Goal: Information Seeking & Learning: Learn about a topic

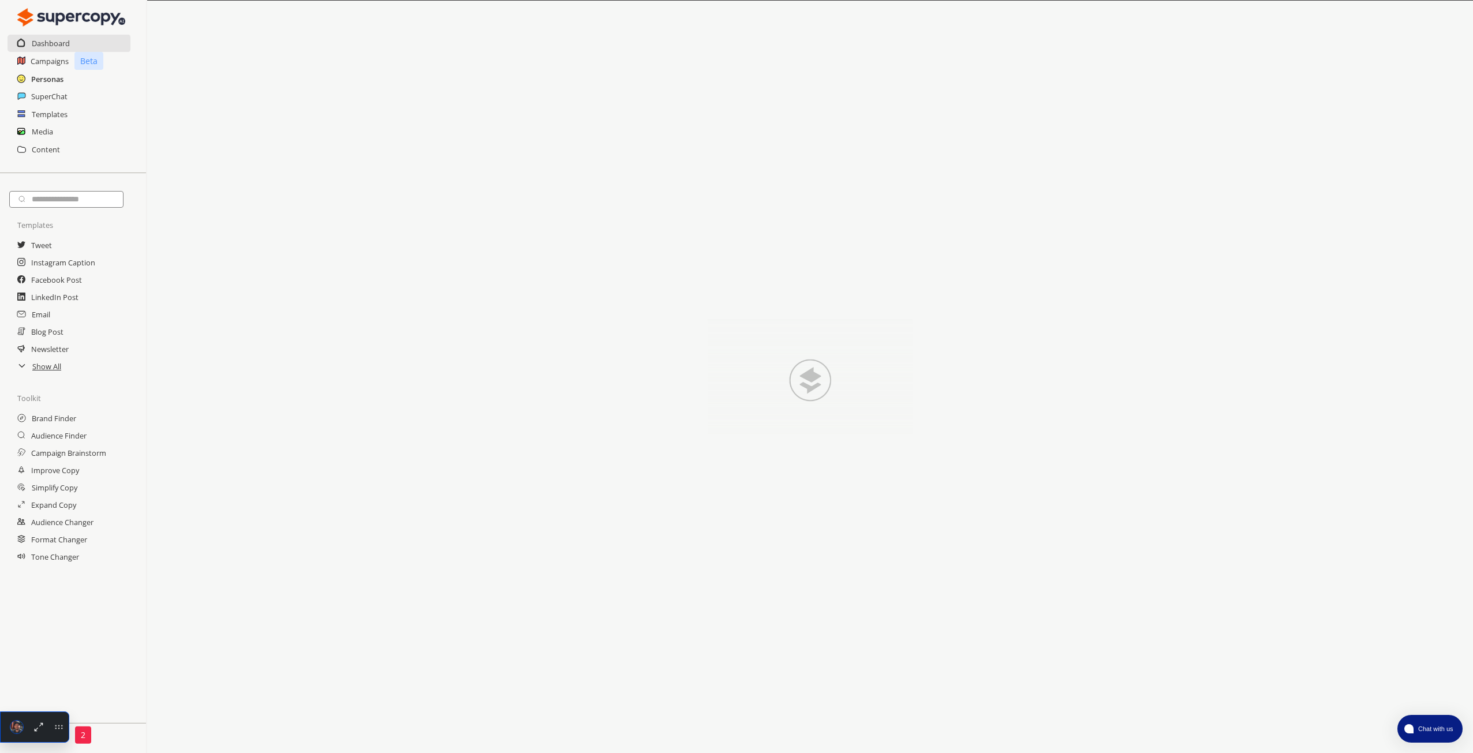
click at [60, 77] on h2 "Personas" at bounding box center [47, 78] width 32 height 17
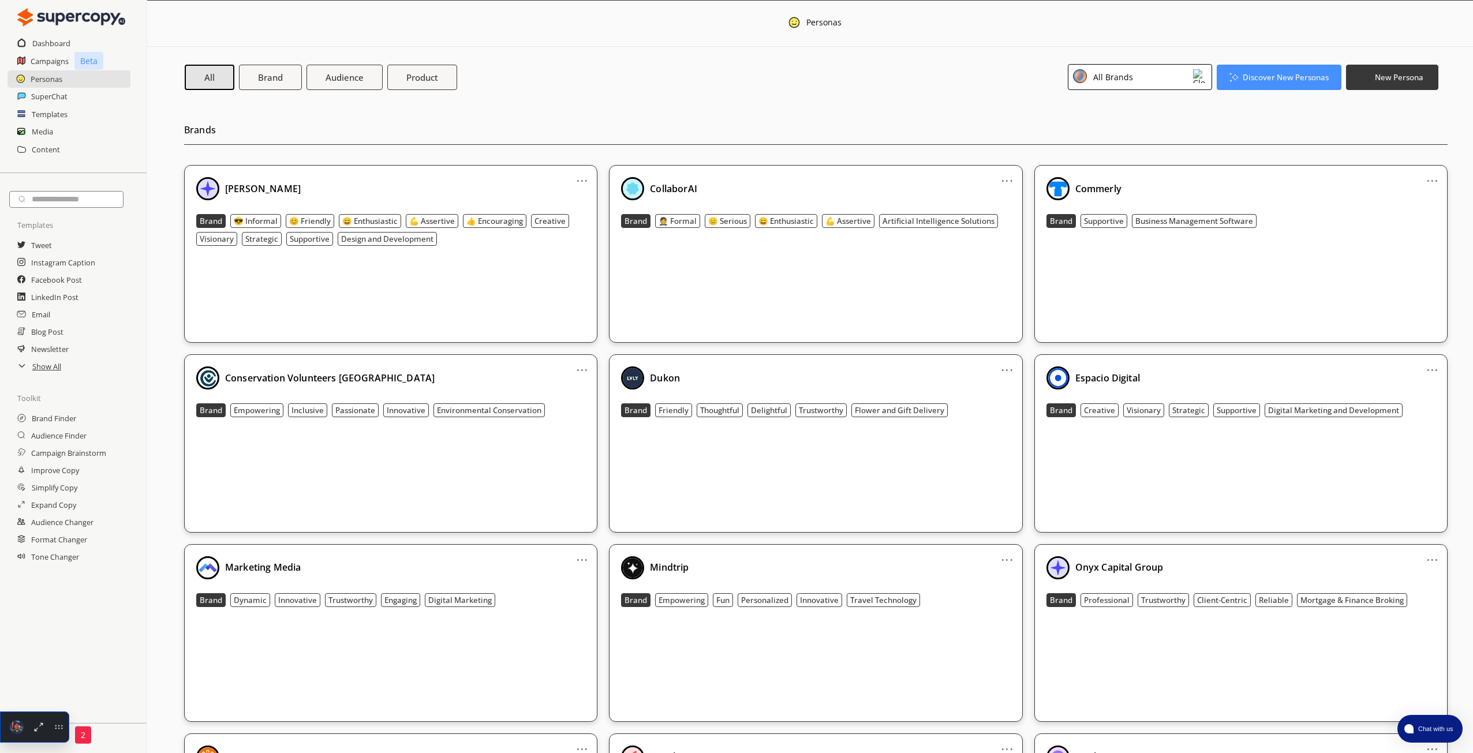
click at [792, 287] on div "CollaborAI Brand 🤵 Formal 😑 Serious 😄 Enthusiastic 💪 Assertive Artificial Intel…" at bounding box center [815, 254] width 389 height 154
click at [59, 99] on h2 "SuperChat" at bounding box center [49, 96] width 37 height 17
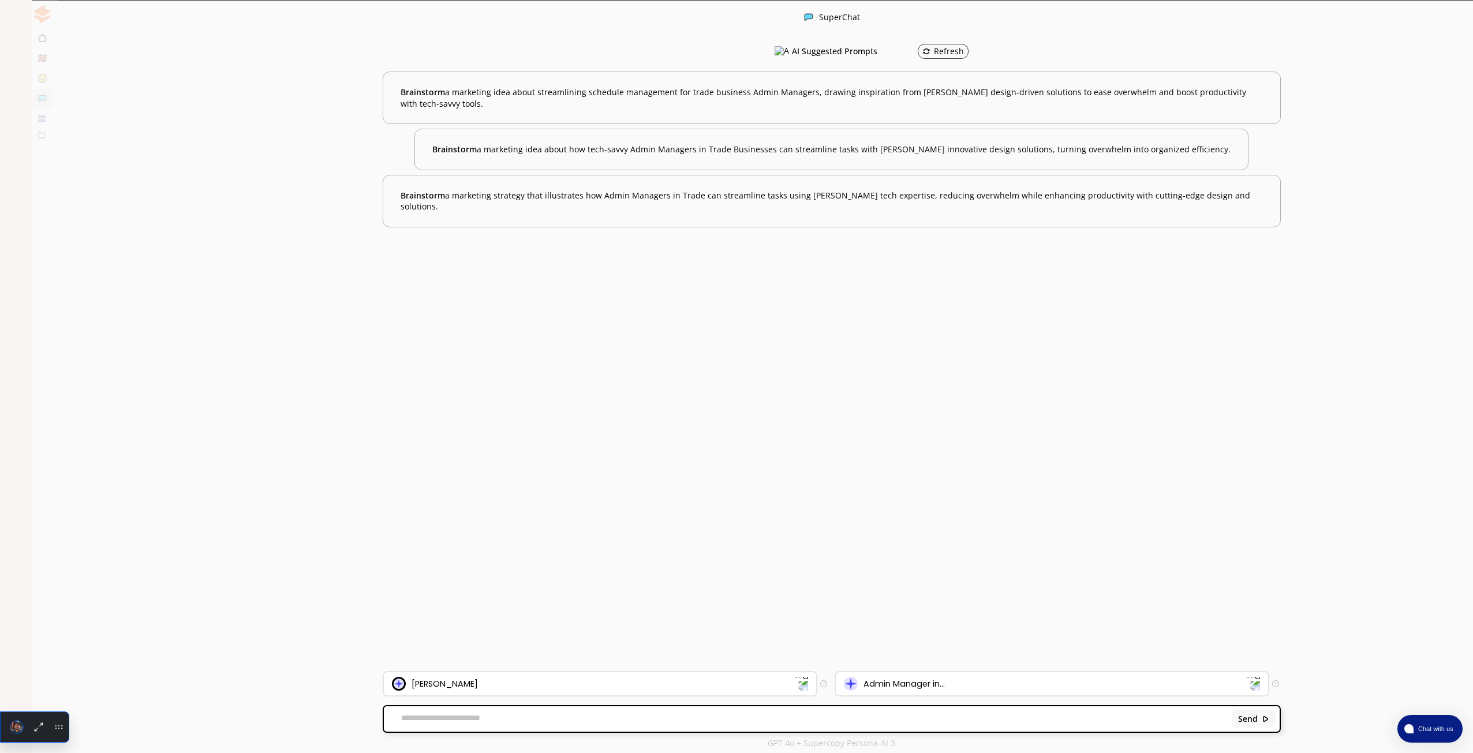
click at [82, 93] on div "AI Solutions for CEOs" at bounding box center [111, 97] width 136 height 17
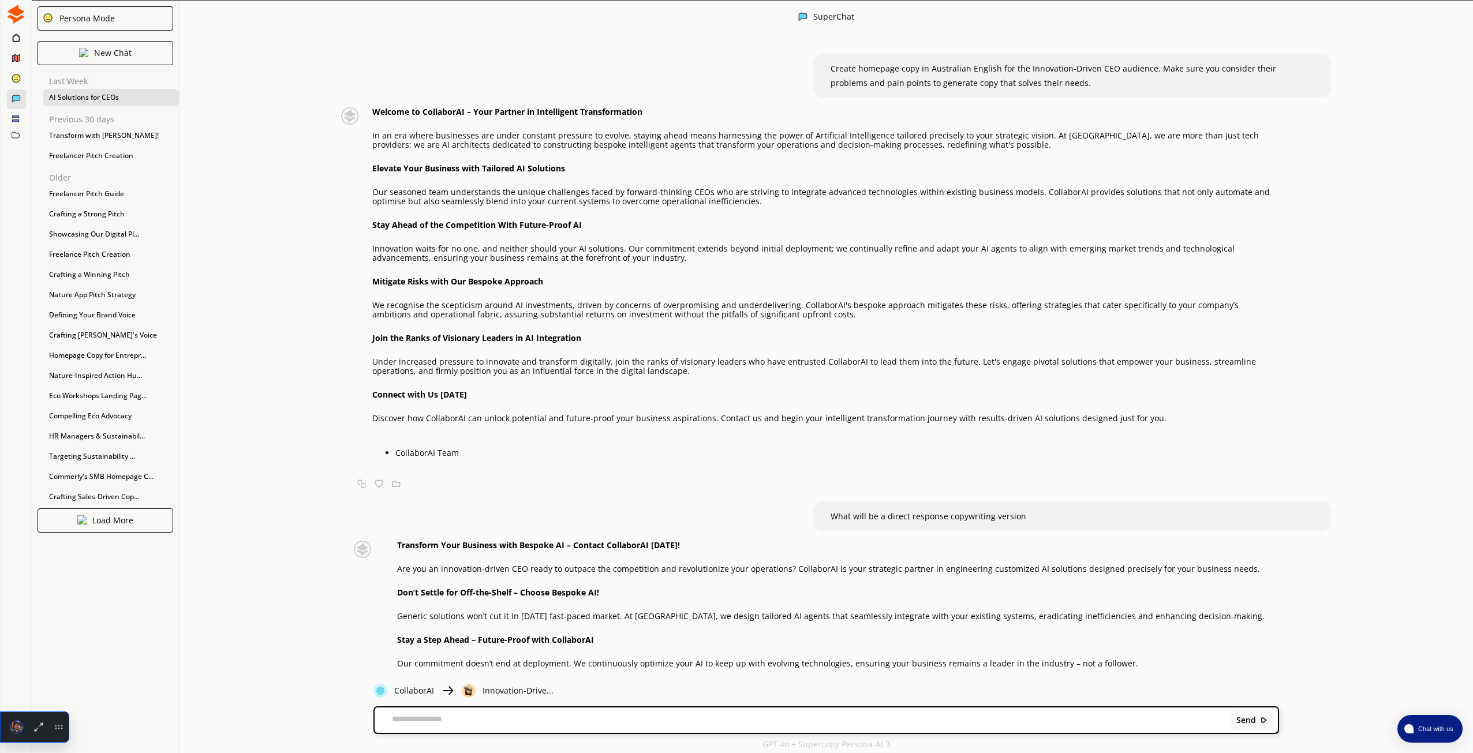
click at [489, 694] on p "Innovation-Drive..." at bounding box center [517, 690] width 71 height 9
click at [21, 72] on div at bounding box center [17, 79] width 20 height 20
click at [14, 77] on ellipse at bounding box center [16, 78] width 8 height 8
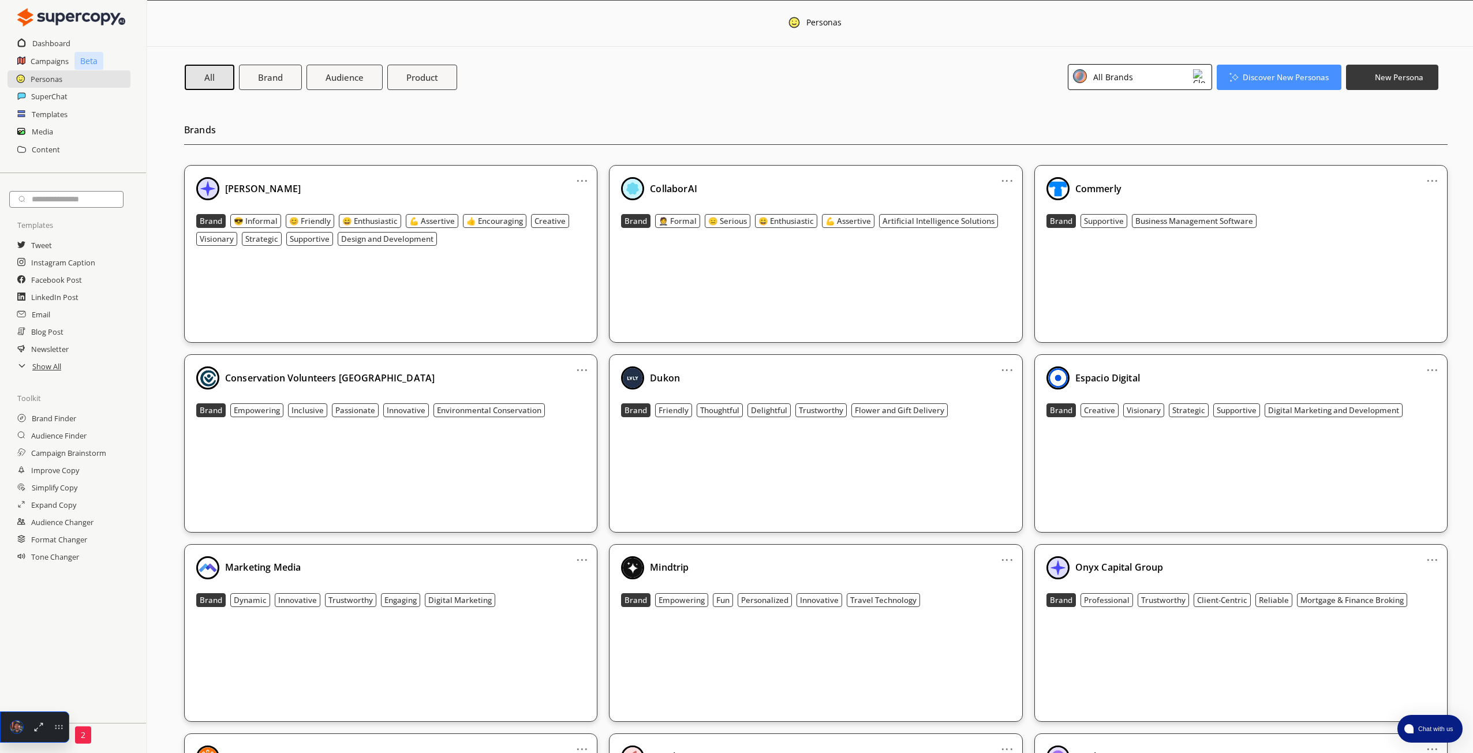
click at [1160, 70] on div "All Brands" at bounding box center [1140, 77] width 144 height 26
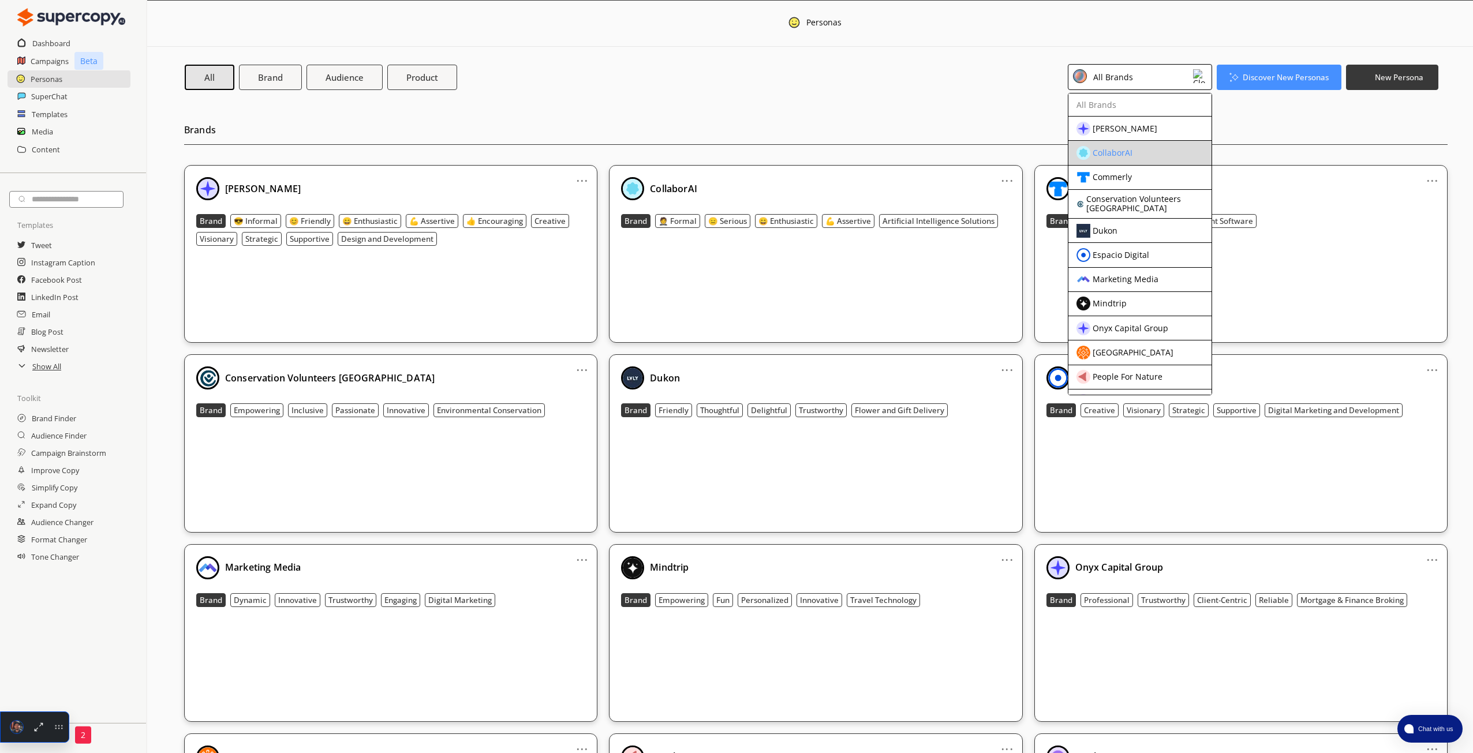
click at [1124, 155] on div "CollaborAI" at bounding box center [1112, 152] width 40 height 9
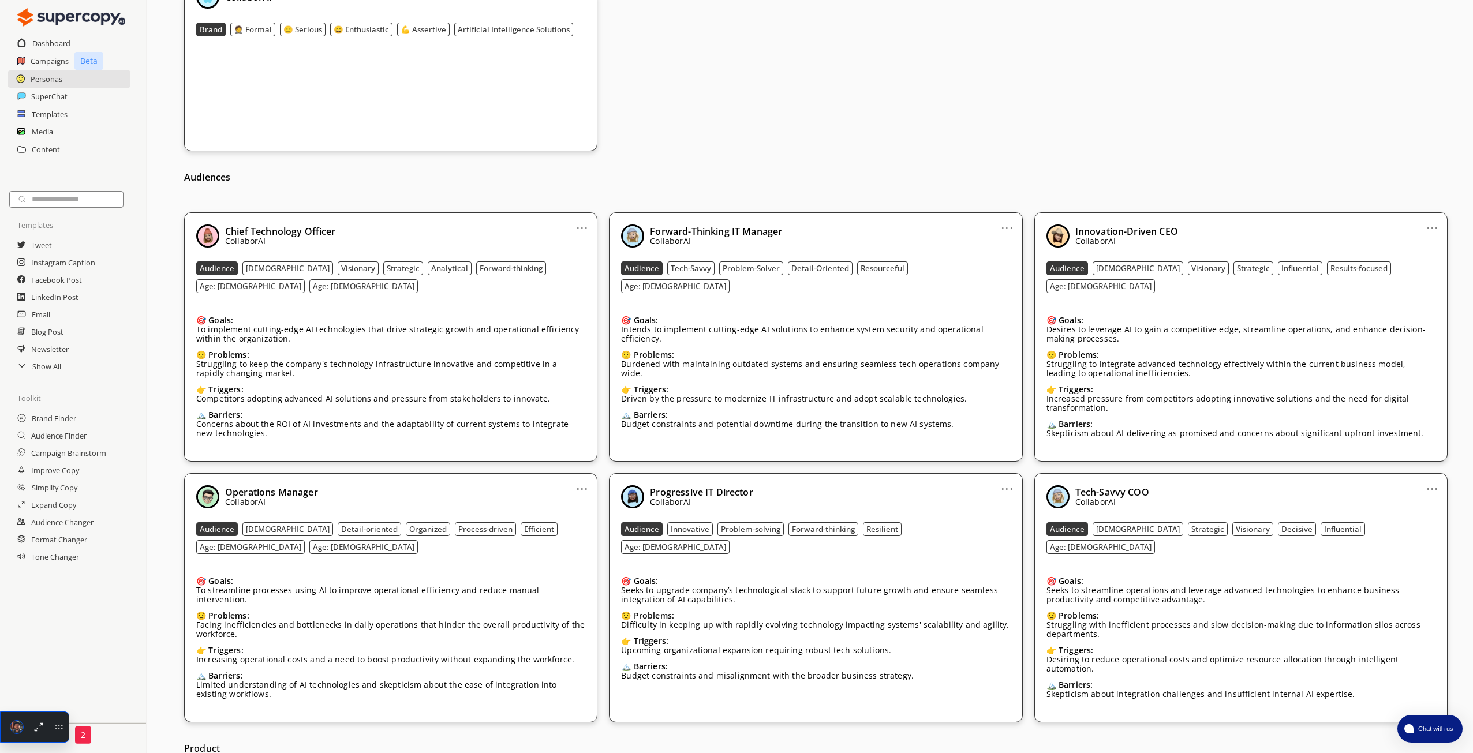
scroll to position [253, 0]
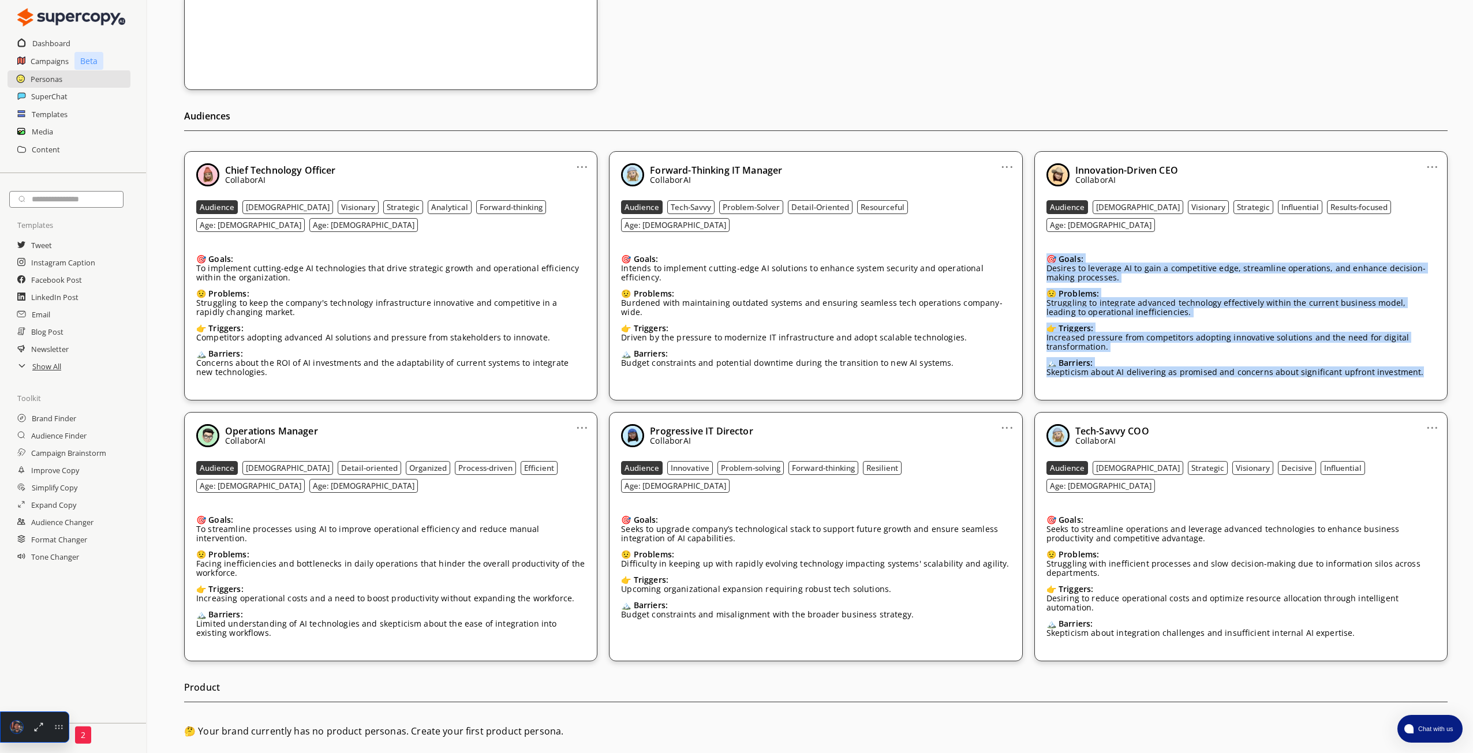
drag, startPoint x: 1412, startPoint y: 351, endPoint x: 1046, endPoint y: 227, distance: 386.5
click at [1046, 246] on div "🎯 Goals: Desires to leverage AI to gain a competitive edge, streamline operatio…" at bounding box center [1240, 317] width 389 height 143
copy div "🎯 Goals: Desires to leverage AI to gain a competitive edge, streamline operatio…"
